Goal: Obtain resource: Obtain resource

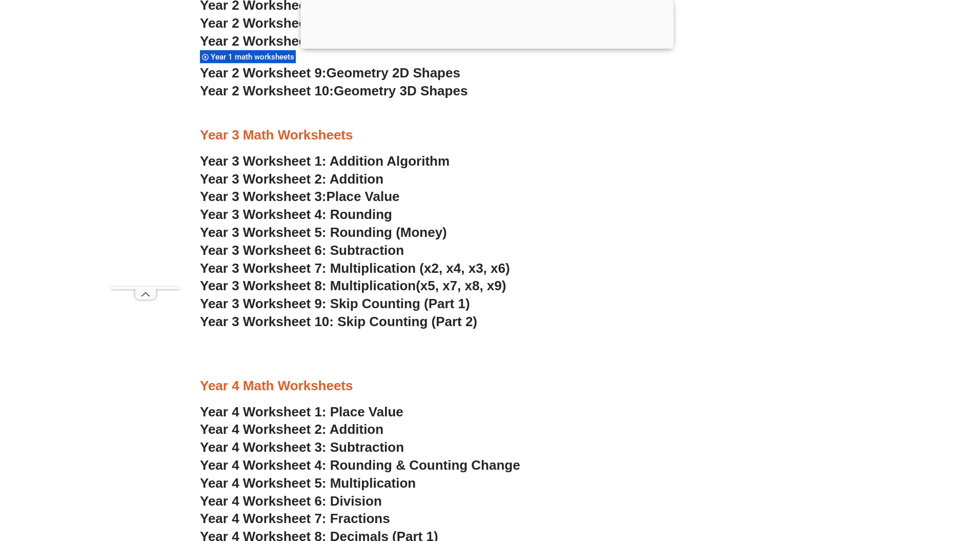
scroll to position [1445, 0]
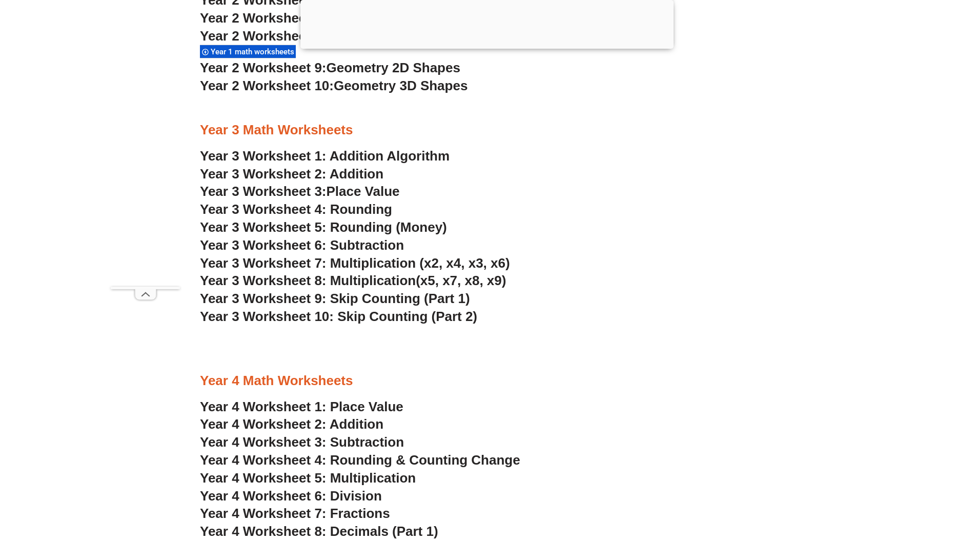
click at [372, 245] on span "Year 3 Worksheet 6: Subtraction" at bounding box center [302, 244] width 204 height 15
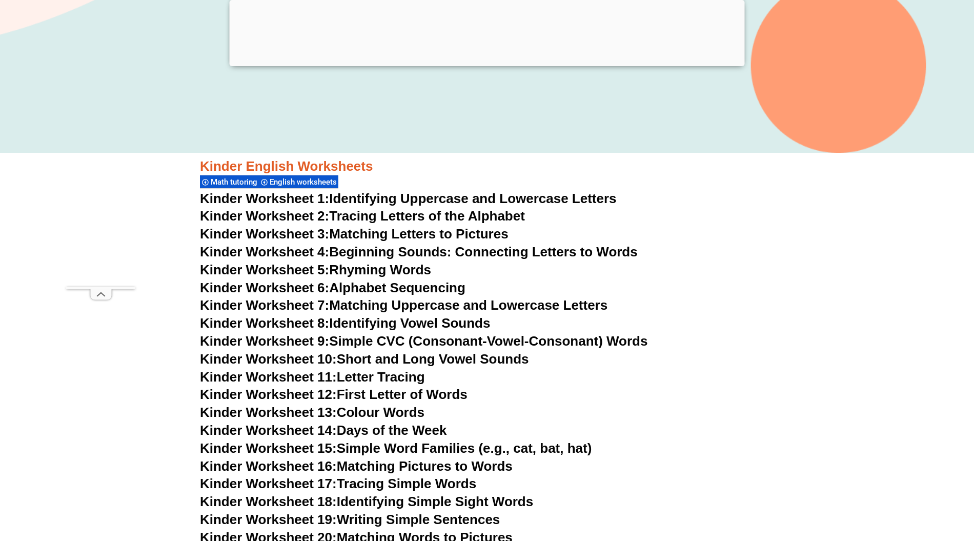
scroll to position [341, 0]
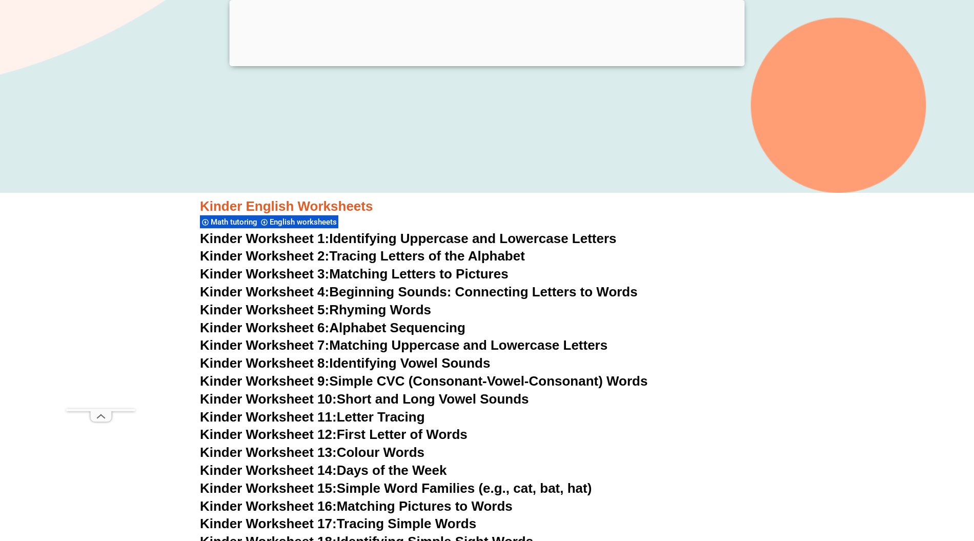
drag, startPoint x: 490, startPoint y: 72, endPoint x: 487, endPoint y: 67, distance: 5.5
click at [490, 64] on div at bounding box center [487, 64] width 515 height 0
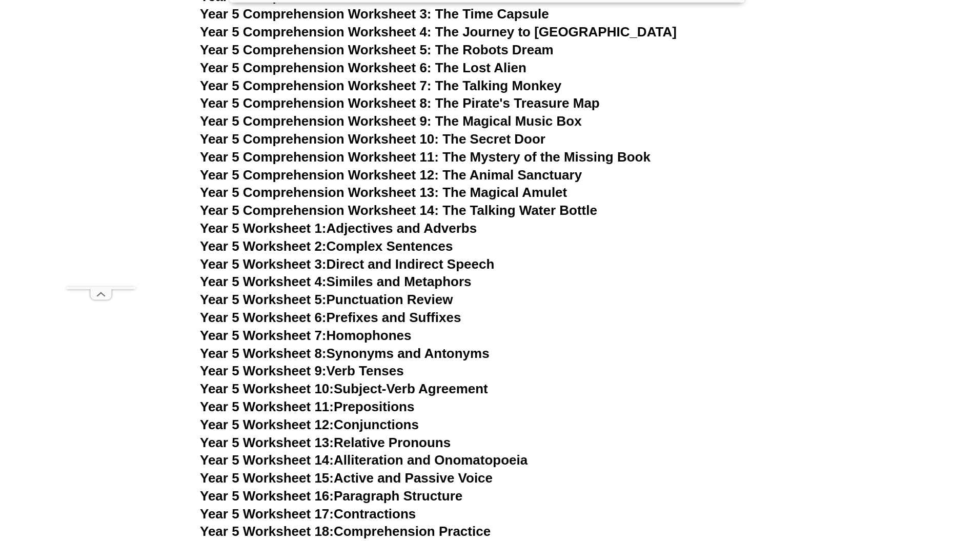
scroll to position [4172, 0]
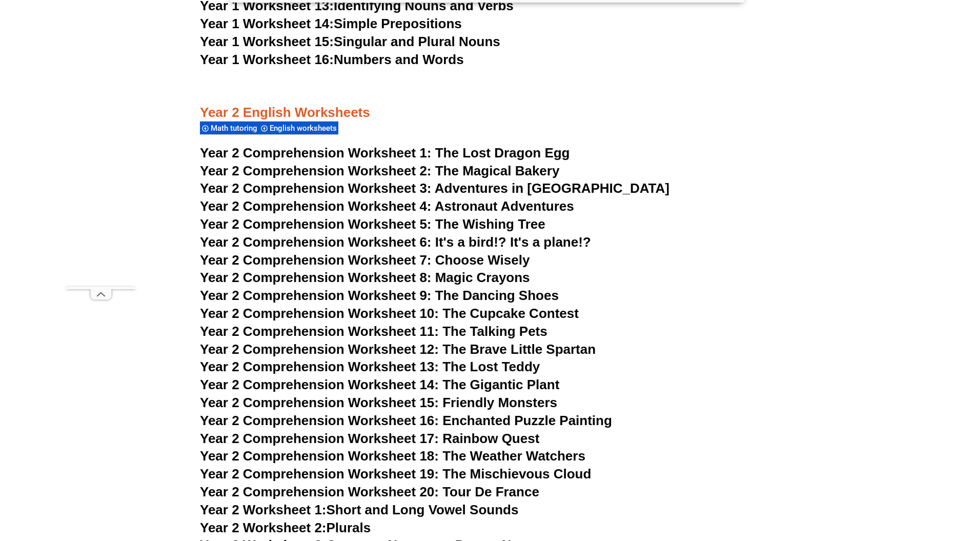
scroll to position [2123, 0]
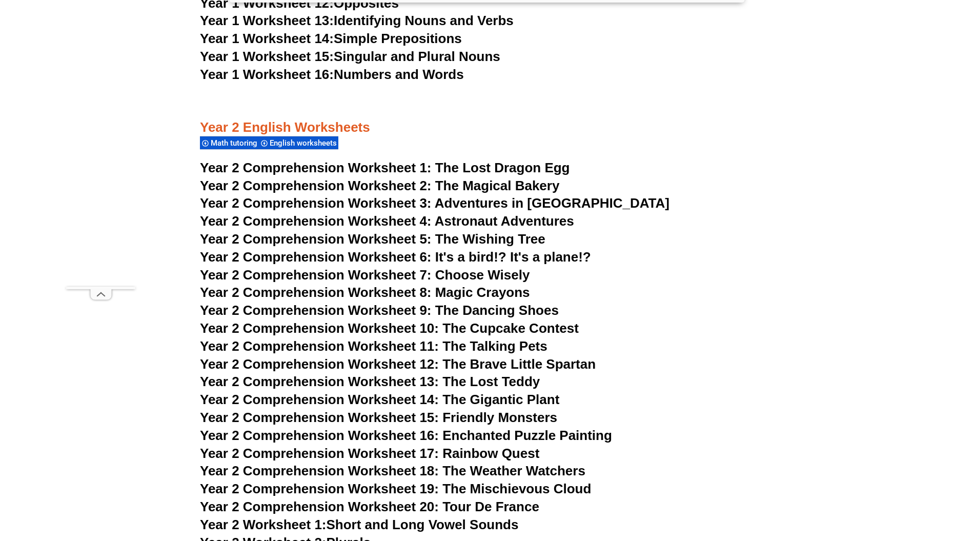
click at [677, 271] on h3 "Year 2 Comprehension Worksheet 7: Choose Wisely" at bounding box center [487, 274] width 574 height 17
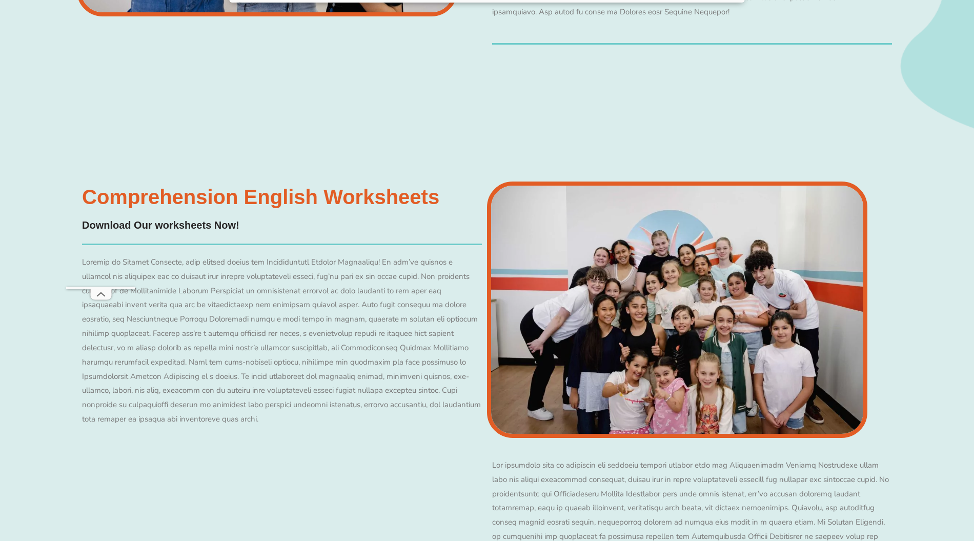
scroll to position [2377, 0]
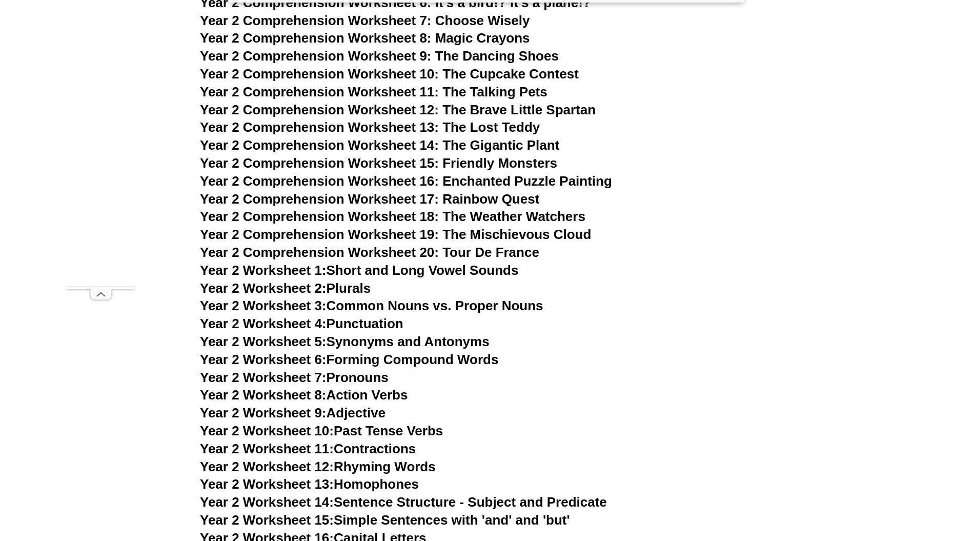
click at [679, 169] on h3 "Year 2 Comprehension Worksheet 15: Friendly Monsters" at bounding box center [487, 163] width 574 height 17
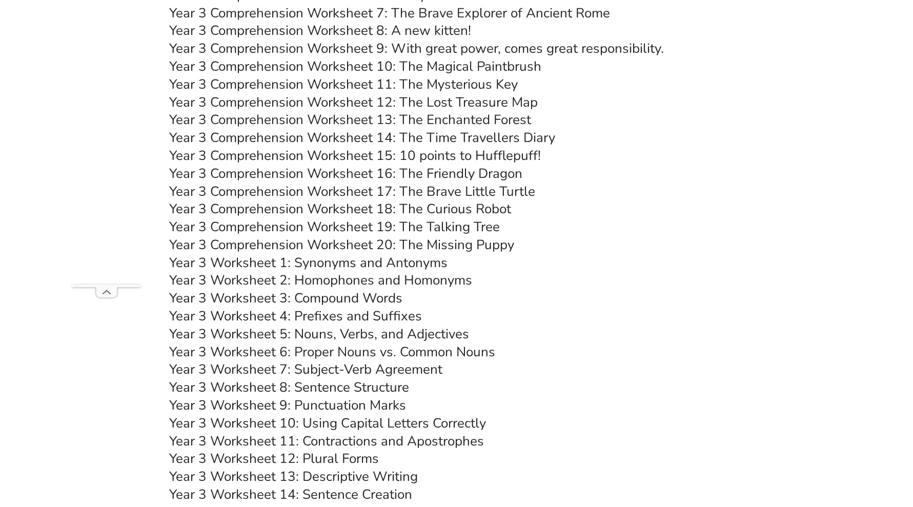
scroll to position [3147, 0]
